Goal: Task Accomplishment & Management: Manage account settings

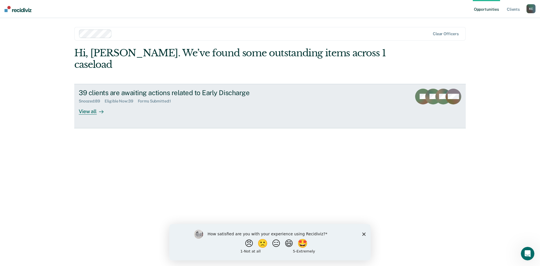
click at [166, 102] on div "39 clients are awaiting actions related to Early Discharge Snoozed : 89 Eligibl…" at bounding box center [184, 102] width 211 height 26
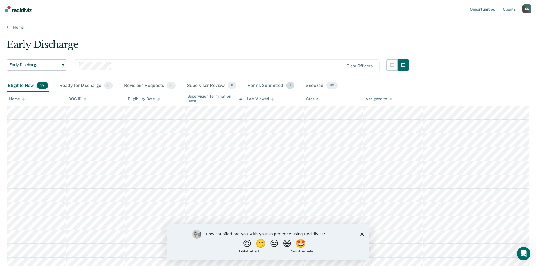
click at [270, 83] on div "Forms Submitted 1" at bounding box center [270, 86] width 49 height 12
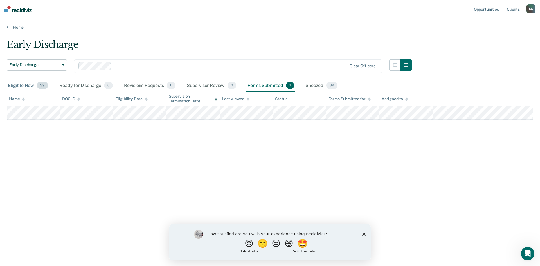
click at [31, 86] on div "Eligible Now 39" at bounding box center [28, 86] width 42 height 12
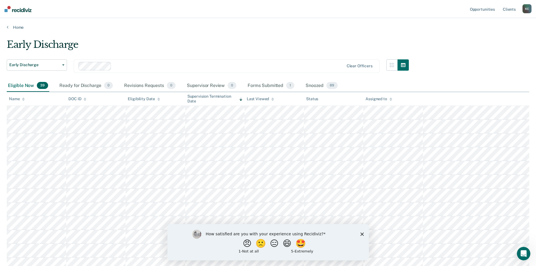
click at [362, 234] on polygon "Close survey" at bounding box center [361, 233] width 3 height 3
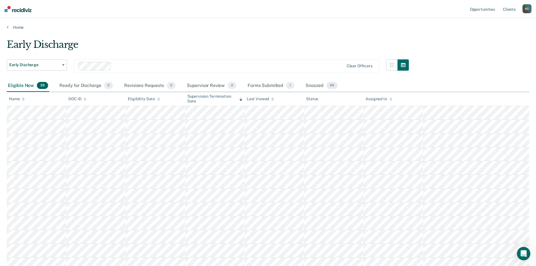
click at [239, 100] on icon at bounding box center [240, 99] width 3 height 4
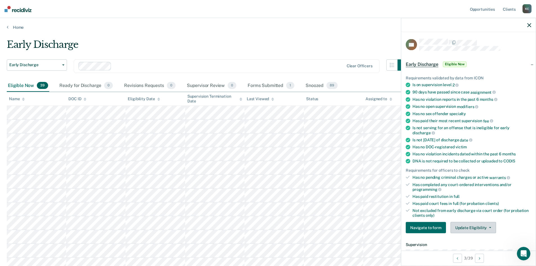
click at [475, 227] on button "Update Eligibility" at bounding box center [473, 227] width 46 height 11
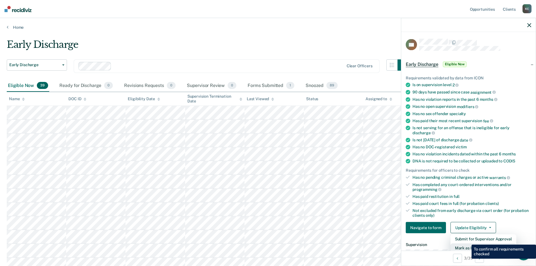
scroll to position [1, 0]
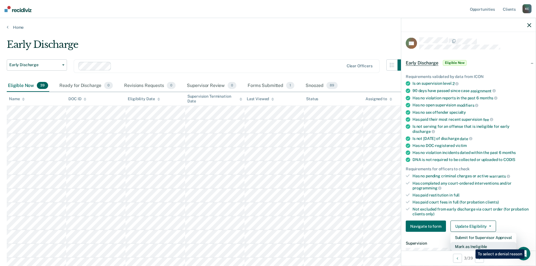
click at [471, 245] on button "Mark as Ineligible" at bounding box center [483, 246] width 66 height 9
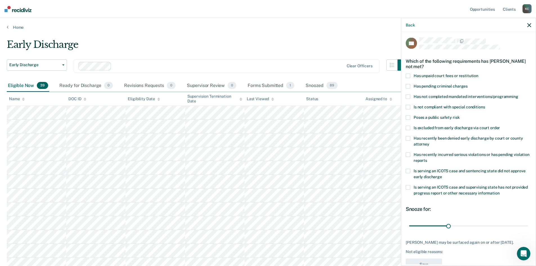
click at [408, 95] on span at bounding box center [407, 96] width 4 height 4
click at [518, 94] on input "Has not completed mandated interventions/programming" at bounding box center [518, 94] width 0 height 0
drag, startPoint x: 446, startPoint y: 224, endPoint x: 428, endPoint y: 226, distance: 18.1
click at [428, 226] on input "range" at bounding box center [468, 226] width 119 height 10
drag, startPoint x: 429, startPoint y: 226, endPoint x: 424, endPoint y: 225, distance: 4.5
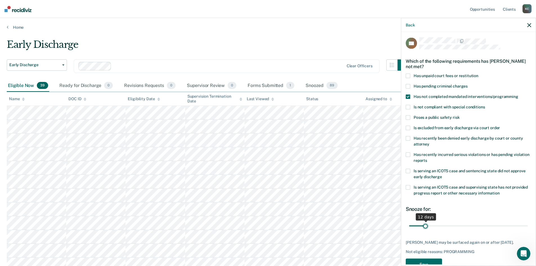
type input "12"
click at [424, 225] on input "range" at bounding box center [468, 226] width 119 height 10
click at [424, 262] on button "Save" at bounding box center [423, 264] width 36 height 12
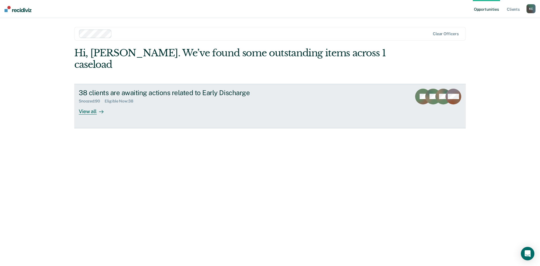
click at [105, 103] on div "View all" at bounding box center [94, 108] width 31 height 11
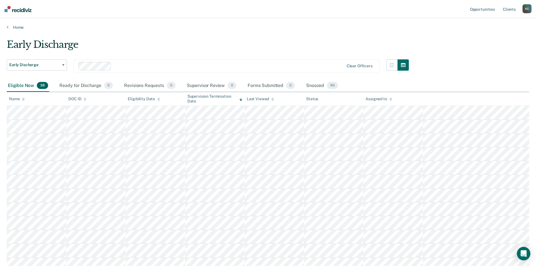
click at [157, 100] on icon at bounding box center [158, 99] width 3 height 1
click at [240, 100] on icon at bounding box center [240, 99] width 3 height 4
click at [240, 100] on icon at bounding box center [240, 99] width 3 height 1
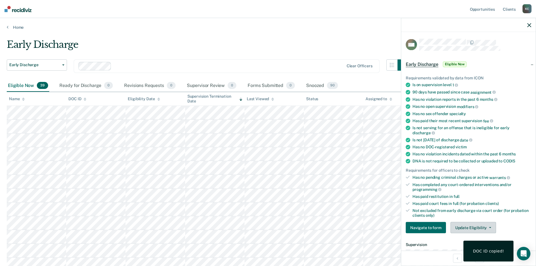
click at [462, 226] on button "Update Eligibility" at bounding box center [473, 227] width 46 height 11
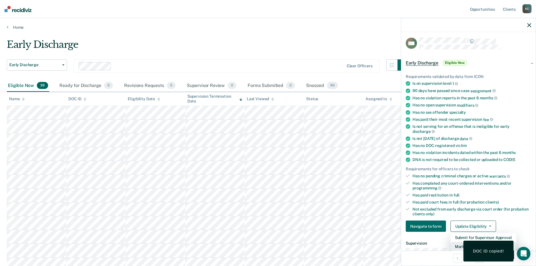
click at [461, 246] on button "Mark as Ineligible" at bounding box center [483, 246] width 66 height 9
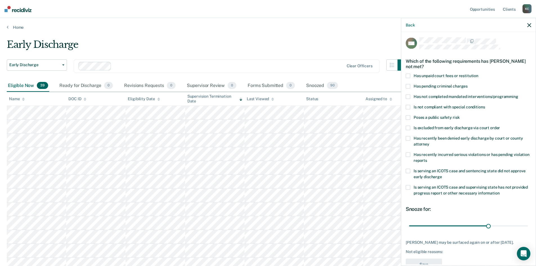
click at [406, 75] on span at bounding box center [407, 76] width 4 height 4
click at [478, 74] on input "Has unpaid court fees or restitution" at bounding box center [478, 74] width 0 height 0
click at [408, 96] on span at bounding box center [407, 96] width 4 height 4
click at [518, 94] on input "Has not completed mandated interventions/programming" at bounding box center [518, 94] width 0 height 0
type input "30"
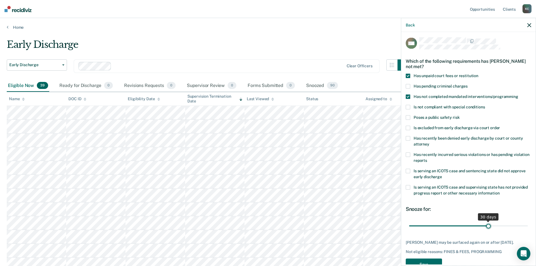
click at [486, 224] on input "range" at bounding box center [468, 226] width 119 height 10
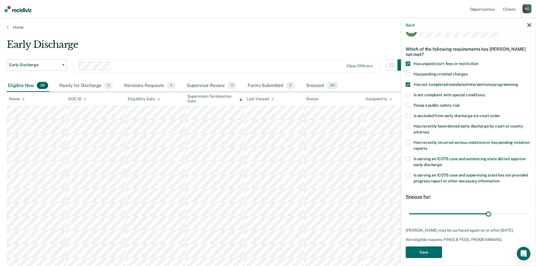
scroll to position [21, 0]
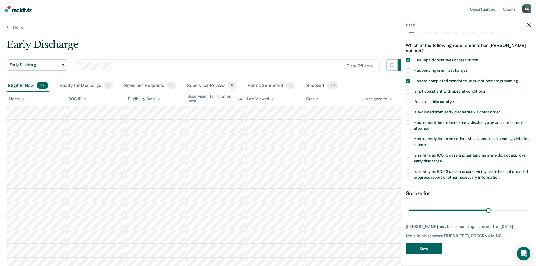
click at [431, 252] on button "Save" at bounding box center [423, 249] width 36 height 12
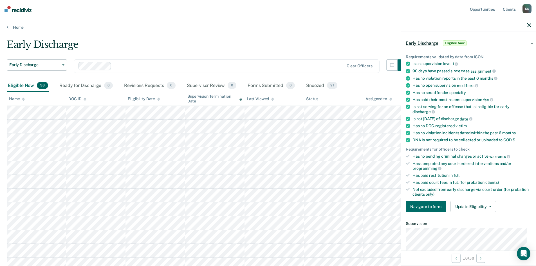
scroll to position [0, 0]
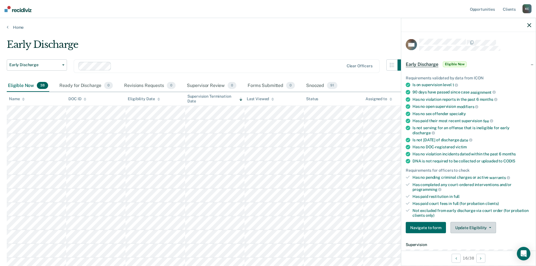
click at [459, 225] on button "Update Eligibility" at bounding box center [473, 227] width 46 height 11
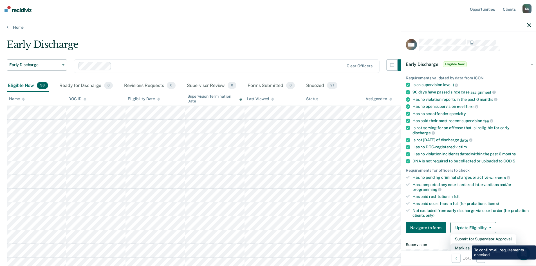
scroll to position [1, 0]
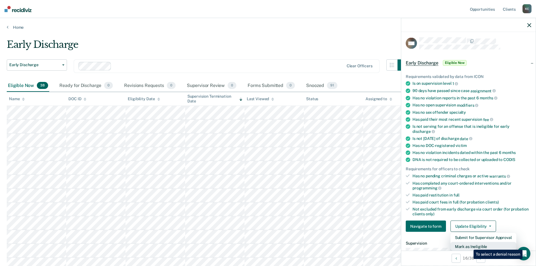
click at [469, 245] on button "Mark as Ineligible" at bounding box center [483, 246] width 66 height 9
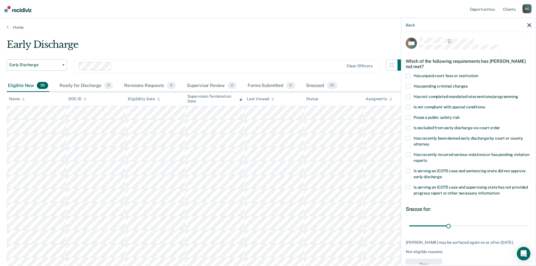
click at [410, 95] on span at bounding box center [407, 96] width 4 height 4
click at [518, 94] on input "Has not completed mandated interventions/programming" at bounding box center [518, 94] width 0 height 0
drag, startPoint x: 446, startPoint y: 224, endPoint x: 417, endPoint y: 229, distance: 29.6
type input "6"
click at [417, 229] on input "range" at bounding box center [468, 226] width 119 height 10
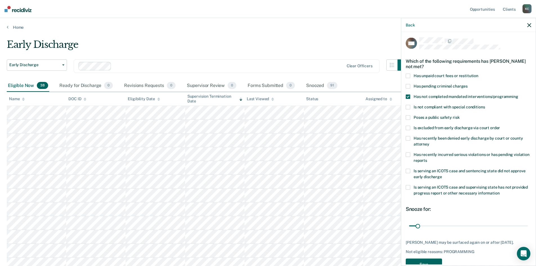
click at [425, 260] on button "Save" at bounding box center [423, 264] width 36 height 12
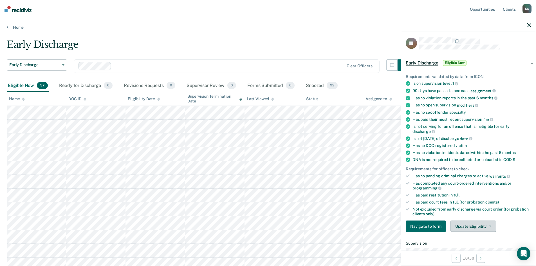
click at [461, 225] on button "Update Eligibility" at bounding box center [473, 225] width 46 height 11
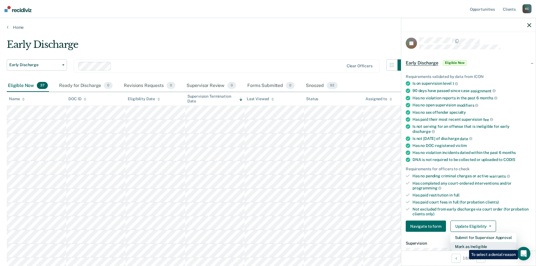
click at [464, 245] on button "Mark as Ineligible" at bounding box center [483, 246] width 66 height 9
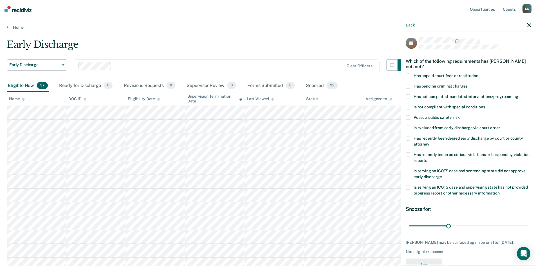
click at [411, 78] on label "Has unpaid court fees or restitution" at bounding box center [467, 77] width 125 height 6
click at [478, 74] on input "Has unpaid court fees or restitution" at bounding box center [478, 74] width 0 height 0
click at [410, 94] on label "Has not completed mandated interventions/programming" at bounding box center [467, 97] width 125 height 6
click at [518, 94] on input "Has not completed mandated interventions/programming" at bounding box center [518, 94] width 0 height 0
drag, startPoint x: 448, startPoint y: 225, endPoint x: 499, endPoint y: 224, distance: 51.5
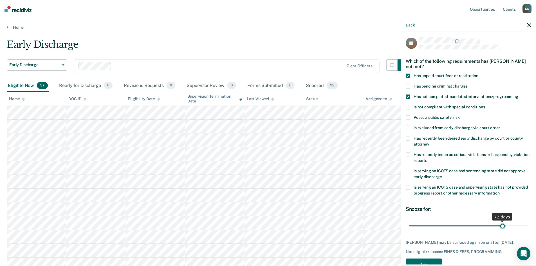
type input "72"
click at [499, 224] on input "range" at bounding box center [468, 226] width 119 height 10
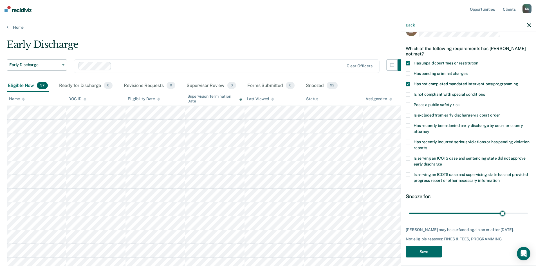
scroll to position [21, 0]
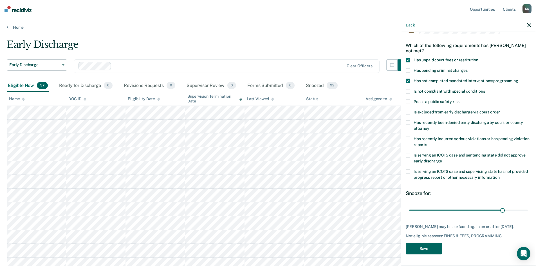
click at [431, 247] on button "Save" at bounding box center [423, 249] width 36 height 12
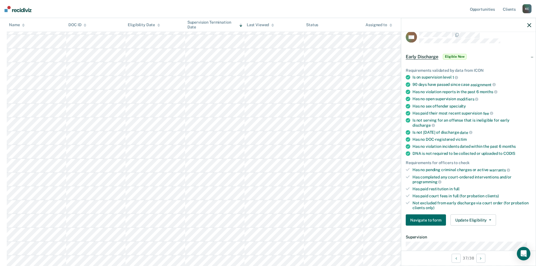
scroll to position [0, 0]
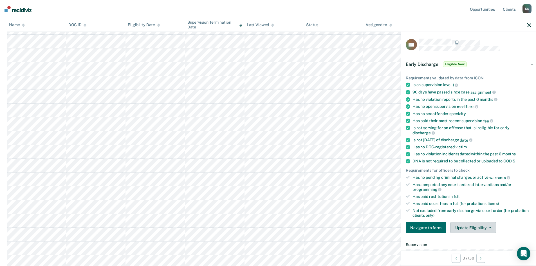
drag, startPoint x: 468, startPoint y: 226, endPoint x: 468, endPoint y: 230, distance: 4.5
click at [468, 226] on button "Update Eligibility" at bounding box center [473, 227] width 46 height 11
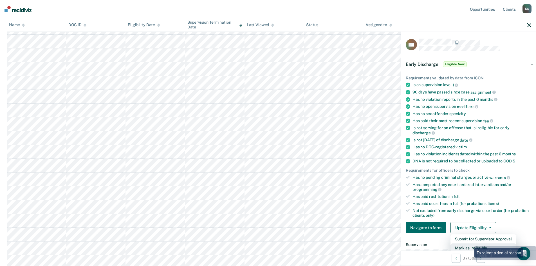
scroll to position [1, 0]
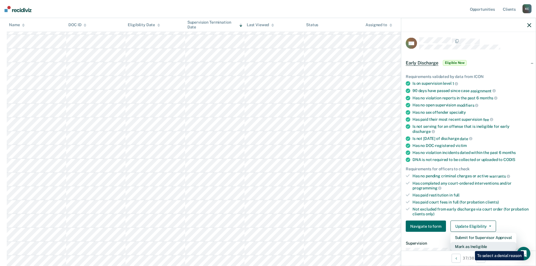
click at [470, 247] on button "Mark as Ineligible" at bounding box center [483, 246] width 66 height 9
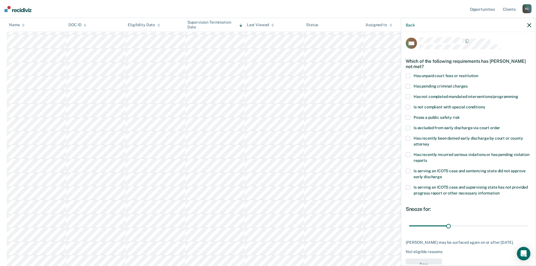
click at [410, 76] on label "Has unpaid court fees or restitution" at bounding box center [467, 77] width 125 height 6
click at [478, 74] on input "Has unpaid court fees or restitution" at bounding box center [478, 74] width 0 height 0
click at [410, 97] on span at bounding box center [407, 96] width 4 height 4
click at [518, 94] on input "Has not completed mandated interventions/programming" at bounding box center [518, 94] width 0 height 0
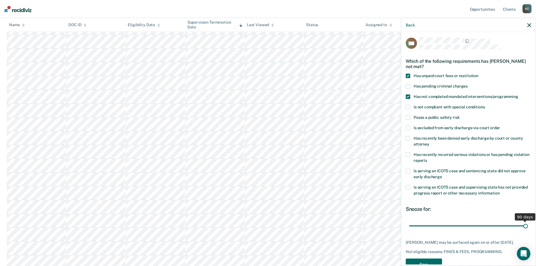
drag, startPoint x: 446, startPoint y: 226, endPoint x: 529, endPoint y: 224, distance: 83.0
type input "90"
click at [527, 224] on input "range" at bounding box center [468, 226] width 119 height 10
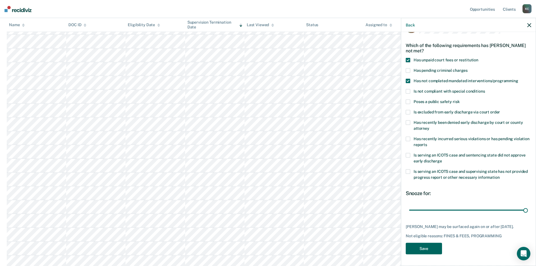
click at [431, 246] on button "Save" at bounding box center [423, 249] width 36 height 12
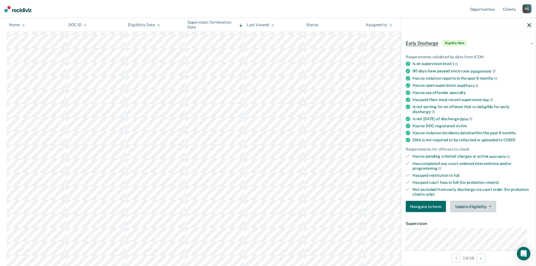
click at [488, 208] on button "Update Eligibility" at bounding box center [473, 206] width 46 height 11
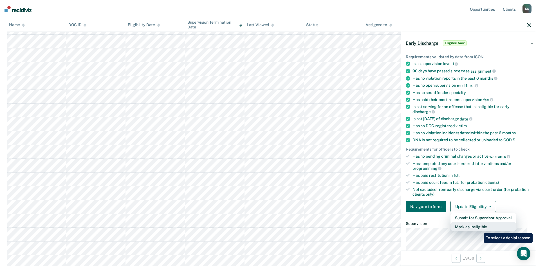
click at [479, 229] on button "Mark as Ineligible" at bounding box center [483, 226] width 66 height 9
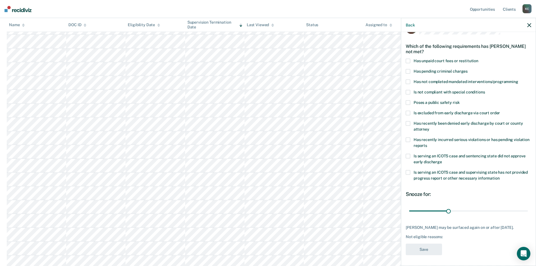
click at [410, 61] on label "Has unpaid court fees or restitution" at bounding box center [467, 62] width 125 height 6
click at [478, 59] on input "Has unpaid court fees or restitution" at bounding box center [478, 59] width 0 height 0
click at [408, 80] on span at bounding box center [407, 82] width 4 height 4
click at [518, 80] on input "Has not completed mandated interventions/programming" at bounding box center [518, 80] width 0 height 0
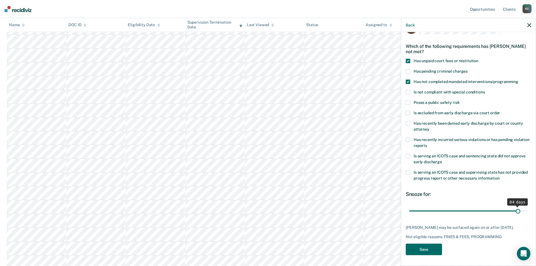
drag, startPoint x: 447, startPoint y: 209, endPoint x: 513, endPoint y: 213, distance: 66.7
type input "84"
click at [513, 213] on input "range" at bounding box center [468, 211] width 119 height 10
click at [432, 255] on button "Save" at bounding box center [423, 249] width 36 height 12
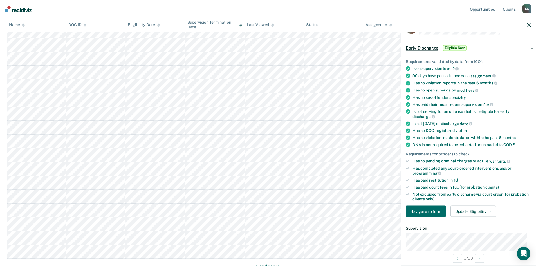
scroll to position [265, 0]
click at [275, 262] on button "Load more" at bounding box center [267, 262] width 27 height 7
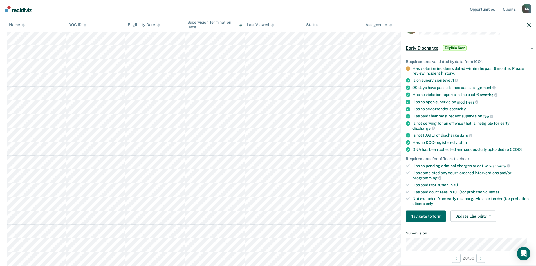
scroll to position [0, 0]
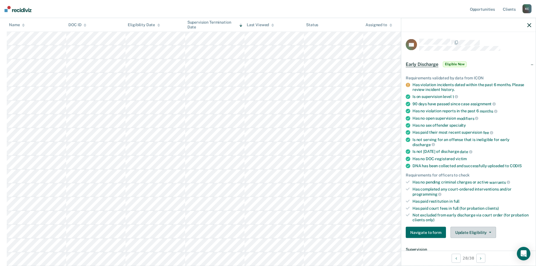
click at [475, 231] on button "Update Eligibility" at bounding box center [473, 232] width 46 height 11
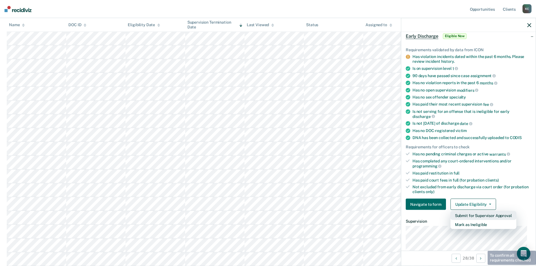
scroll to position [56, 0]
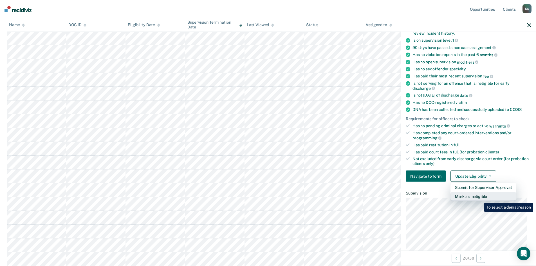
click at [480, 198] on button "Mark as Ineligible" at bounding box center [483, 196] width 66 height 9
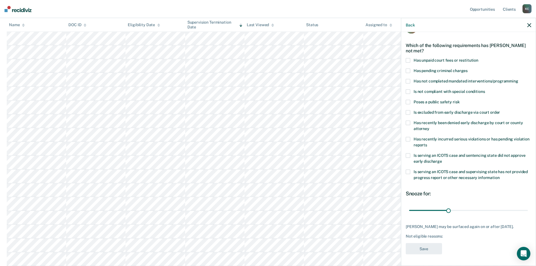
scroll to position [16, 0]
click at [409, 59] on span at bounding box center [407, 61] width 4 height 4
click at [478, 59] on input "Has unpaid court fees or restitution" at bounding box center [478, 59] width 0 height 0
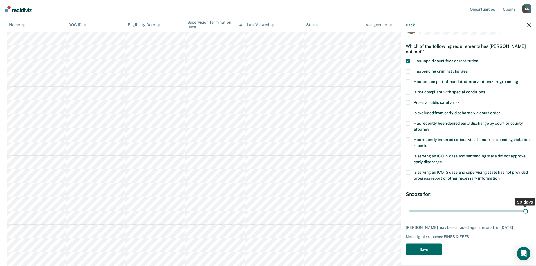
drag, startPoint x: 448, startPoint y: 209, endPoint x: 579, endPoint y: 212, distance: 131.3
type input "90"
click at [527, 212] on input "range" at bounding box center [468, 211] width 119 height 10
click at [436, 254] on button "Save" at bounding box center [423, 249] width 36 height 12
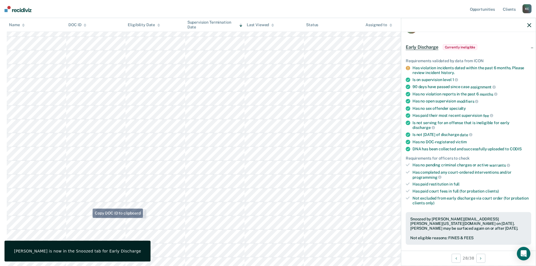
scroll to position [295, 0]
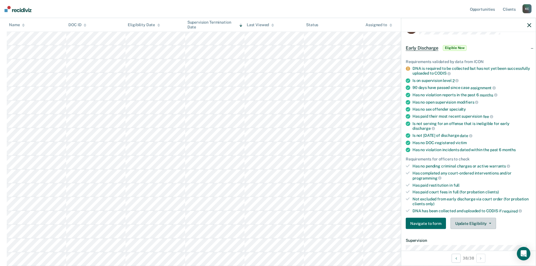
click at [469, 226] on button "Update Eligibility" at bounding box center [473, 223] width 46 height 11
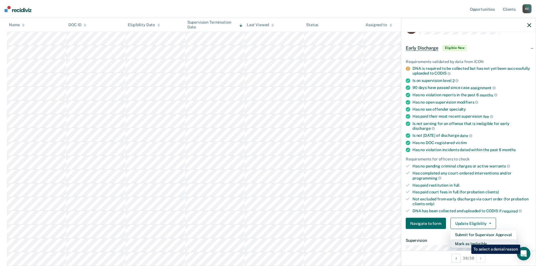
click at [467, 240] on button "Mark as Ineligible" at bounding box center [483, 243] width 66 height 9
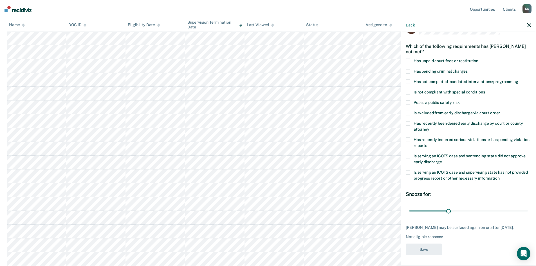
click at [408, 80] on span at bounding box center [407, 82] width 4 height 4
click at [518, 80] on input "Has not completed mandated interventions/programming" at bounding box center [518, 80] width 0 height 0
drag, startPoint x: 446, startPoint y: 211, endPoint x: 453, endPoint y: 209, distance: 7.1
type input "35"
click at [453, 209] on input "range" at bounding box center [468, 211] width 119 height 10
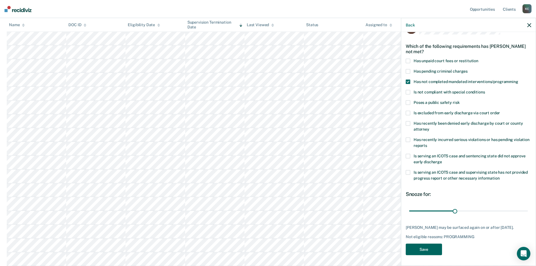
click at [425, 249] on button "Save" at bounding box center [423, 249] width 36 height 12
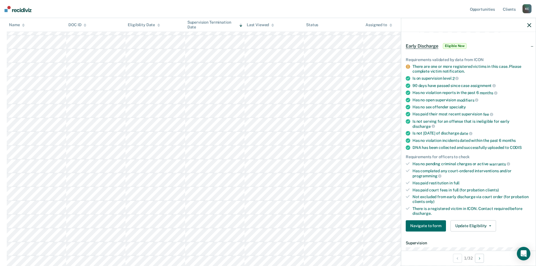
scroll to position [28, 0]
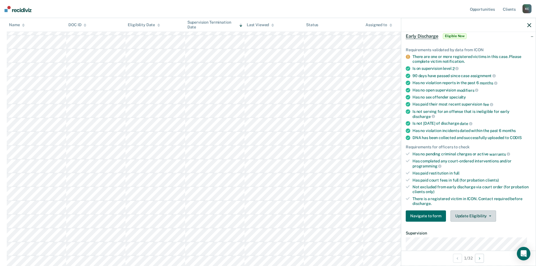
click at [458, 213] on button "Update Eligibility" at bounding box center [473, 215] width 46 height 11
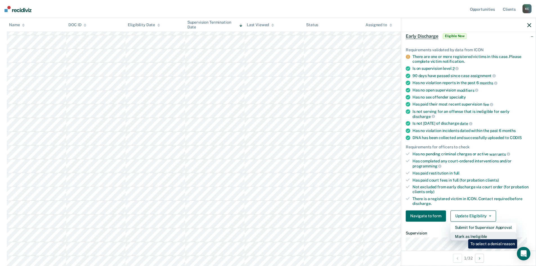
click at [464, 235] on button "Mark as Ineligible" at bounding box center [483, 235] width 66 height 9
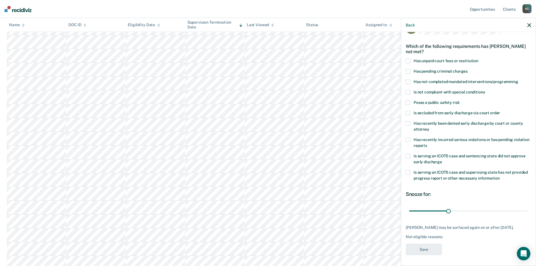
click at [418, 111] on span "Is excluded from early discharge via court order" at bounding box center [456, 112] width 86 height 4
click at [500, 111] on input "Is excluded from early discharge via court order" at bounding box center [500, 111] width 0 height 0
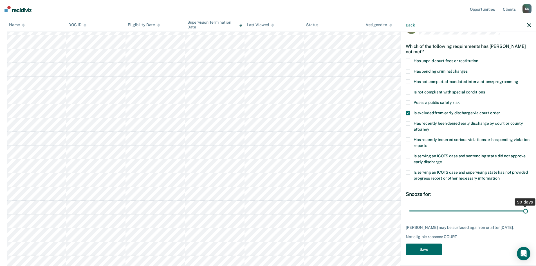
drag, startPoint x: 447, startPoint y: 210, endPoint x: 530, endPoint y: 208, distance: 83.3
type input "90"
click at [527, 208] on input "range" at bounding box center [468, 211] width 119 height 10
click at [427, 249] on button "Save" at bounding box center [423, 249] width 36 height 12
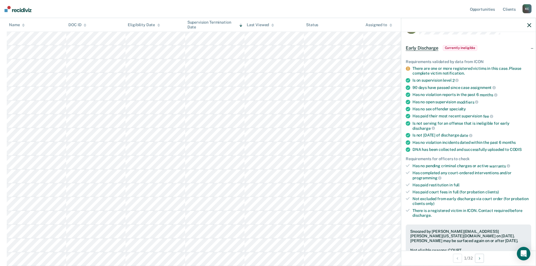
scroll to position [0, 0]
